Goal: Find specific page/section: Find specific page/section

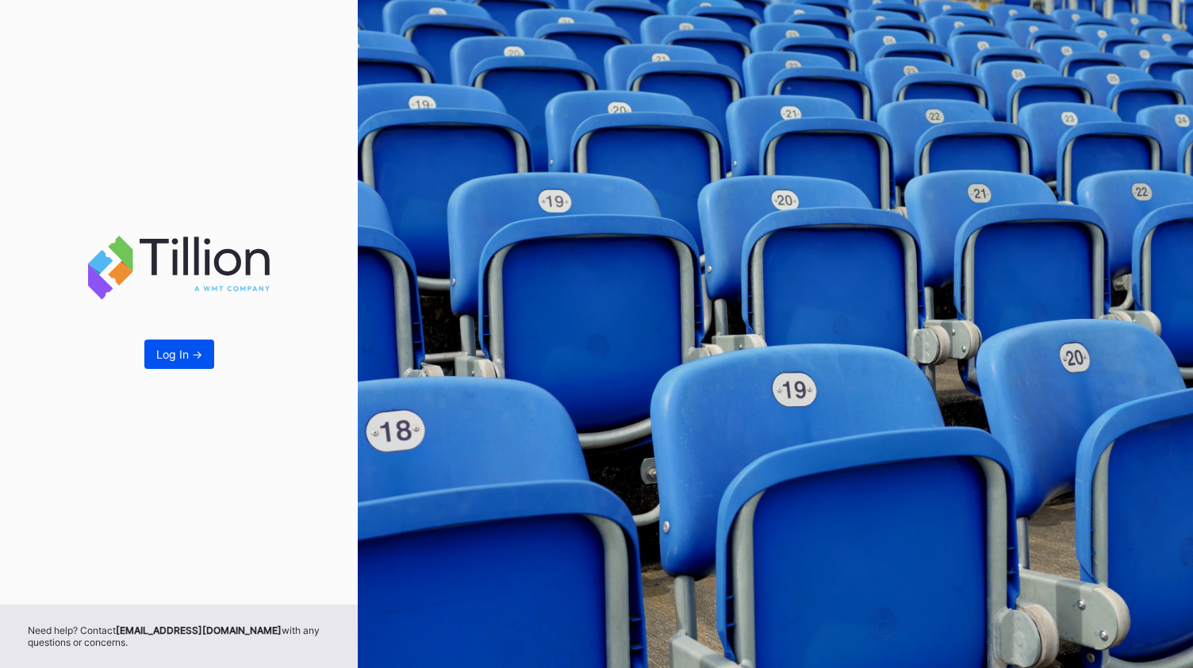
click at [195, 361] on button "Log In ->" at bounding box center [179, 353] width 70 height 29
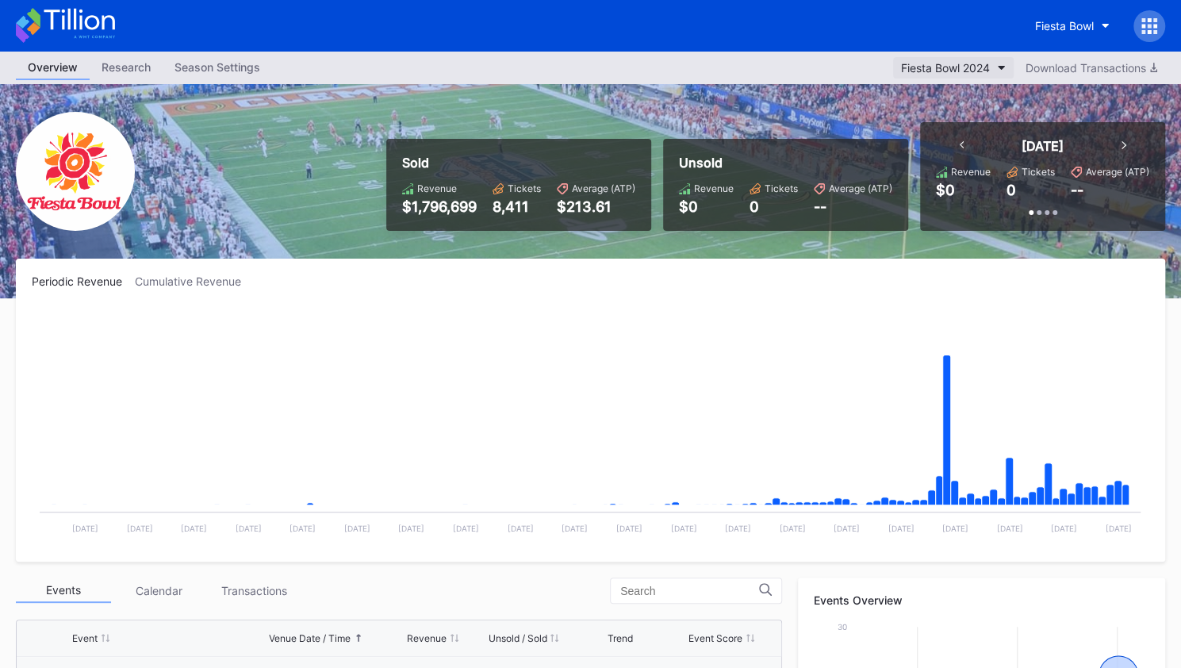
click at [983, 64] on div "Fiesta Bowl 2024" at bounding box center [945, 67] width 89 height 13
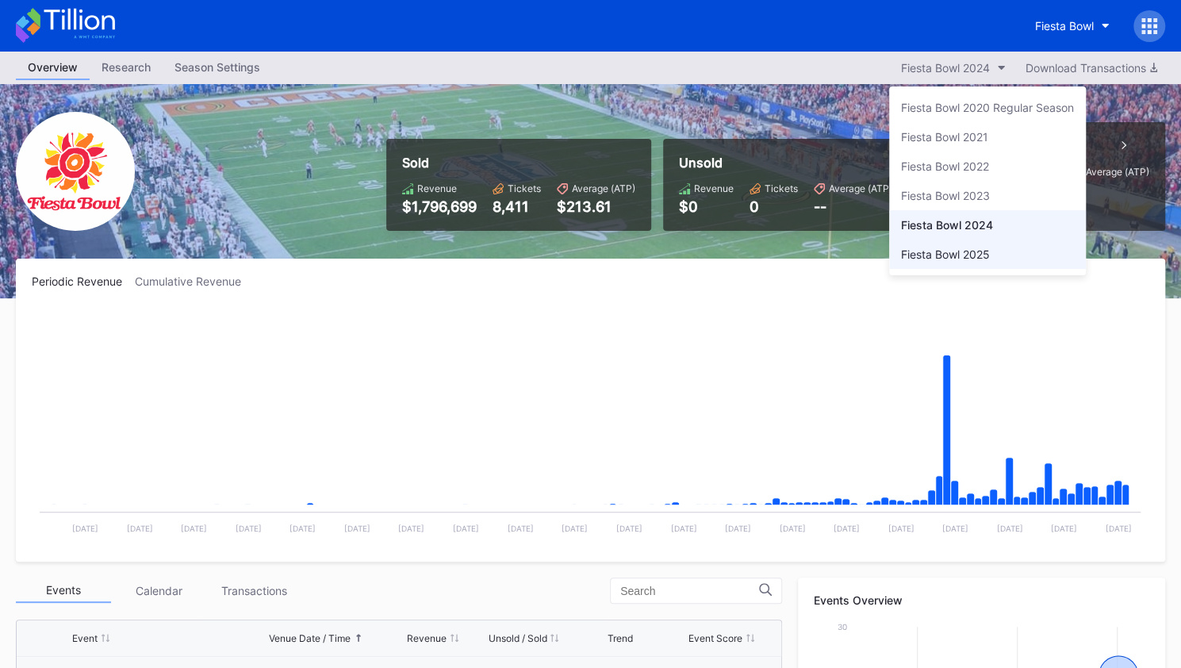
click at [937, 248] on div "Fiesta Bowl 2025" at bounding box center [945, 253] width 89 height 13
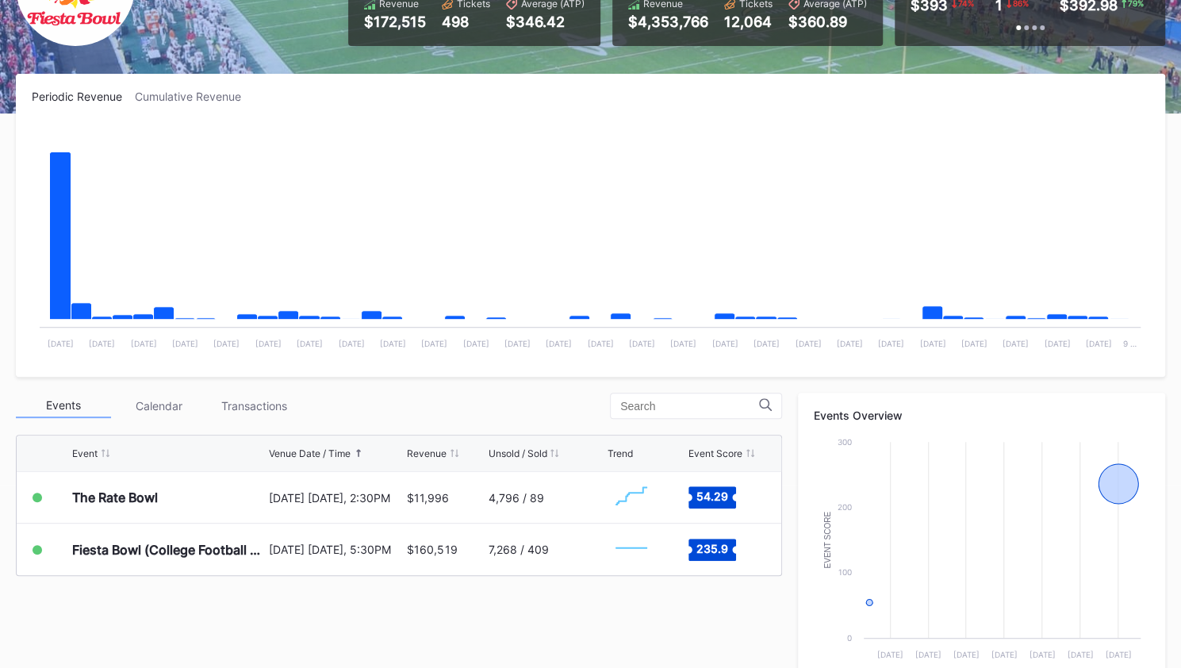
scroll to position [175, 0]
